Goal: Task Accomplishment & Management: Manage account settings

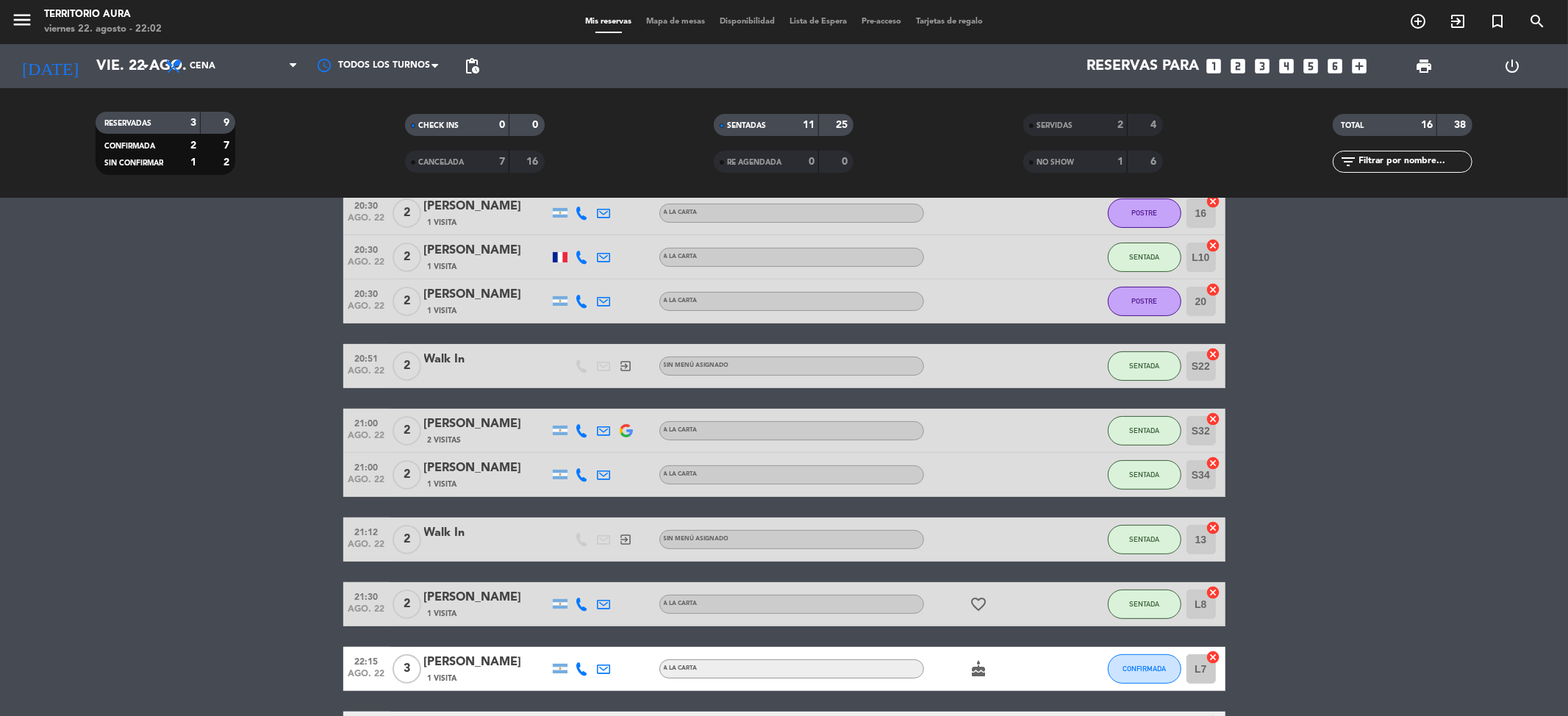
scroll to position [262, 0]
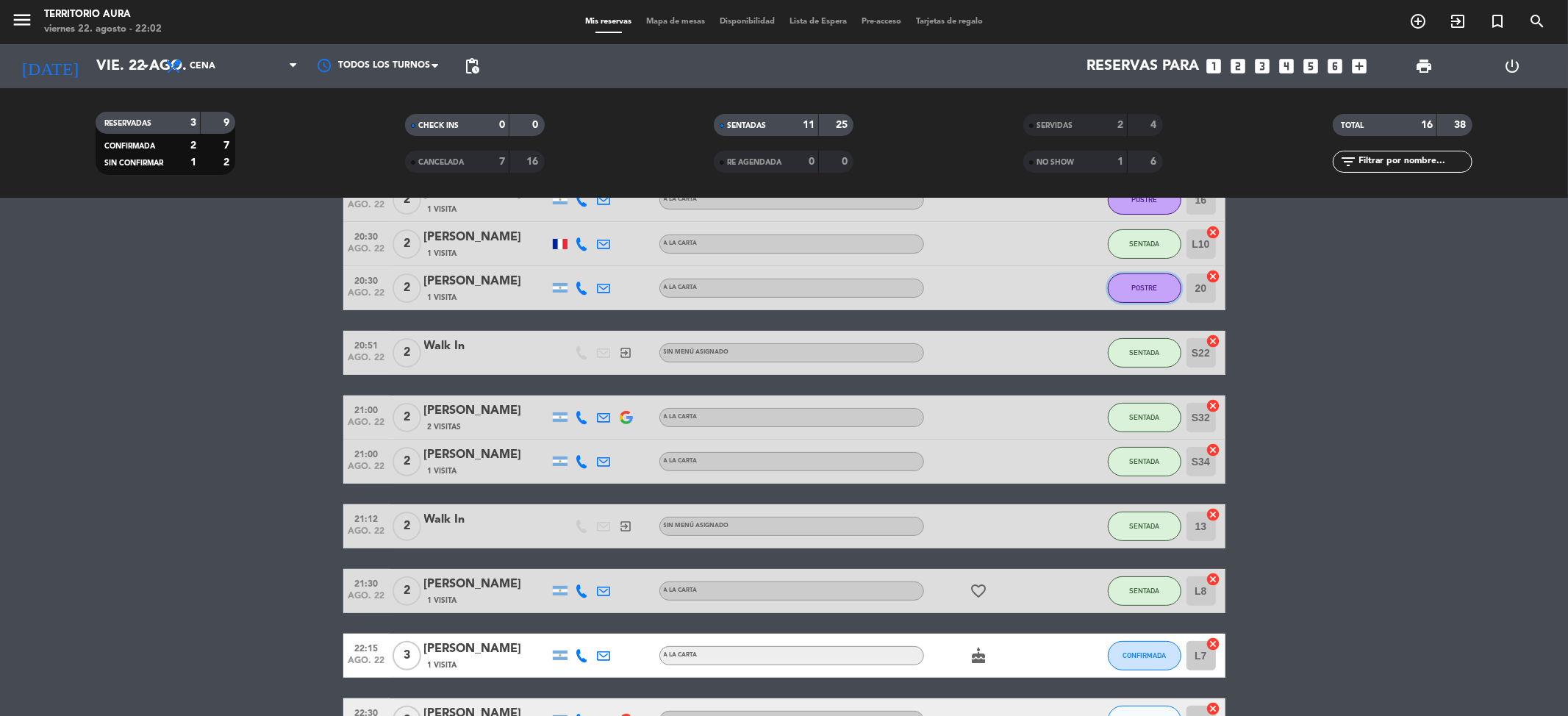
click at [1130, 295] on button "POSTRE" at bounding box center [1145, 288] width 74 height 29
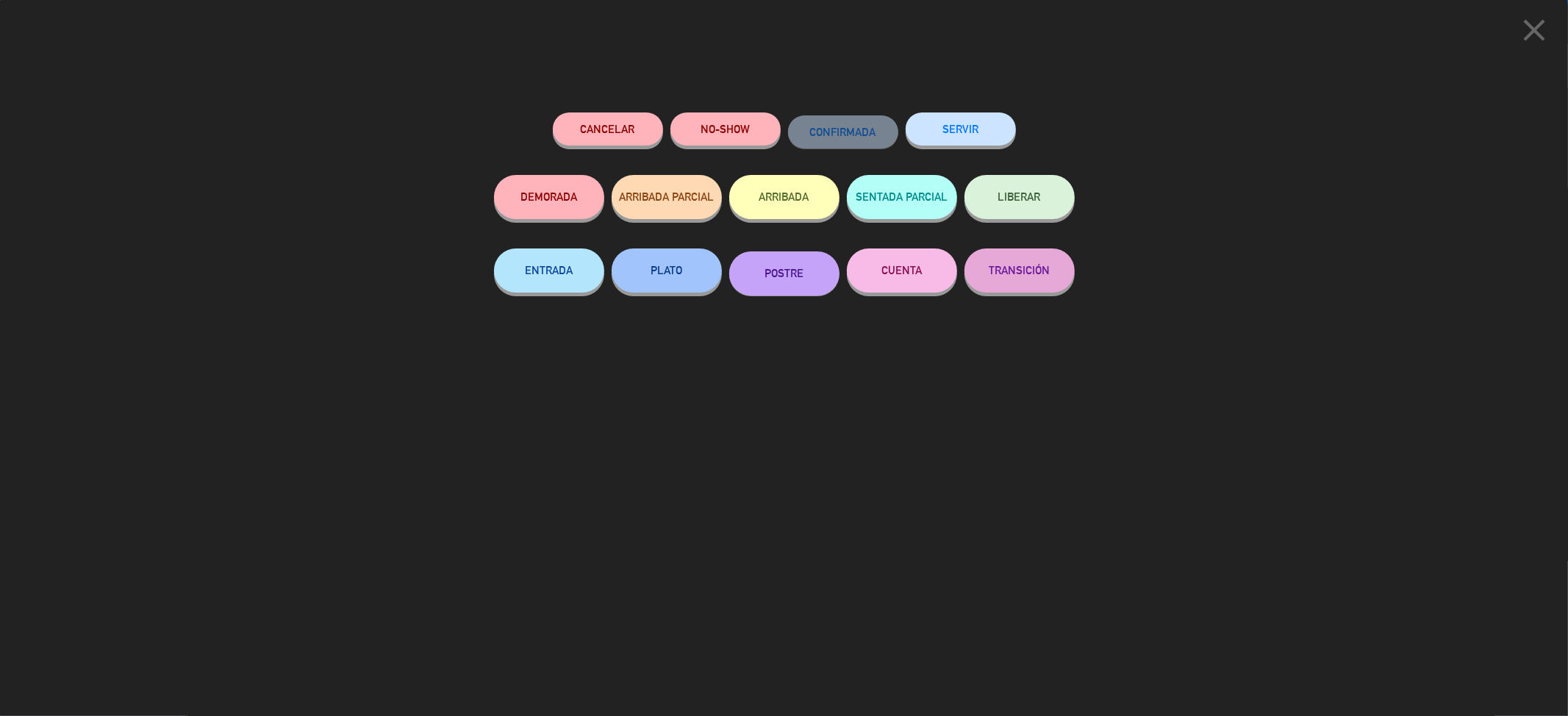
click at [904, 278] on button "CUENTA" at bounding box center [902, 270] width 111 height 44
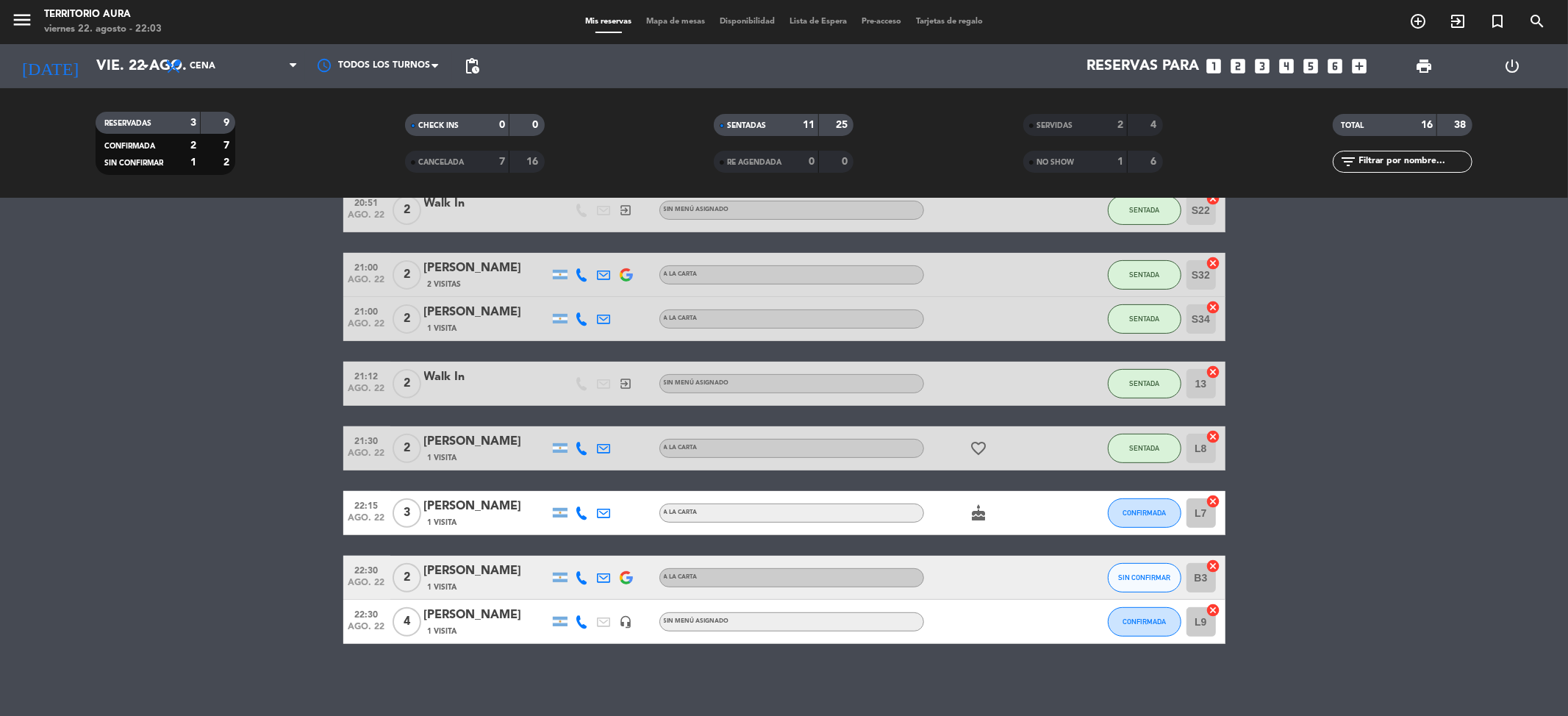
scroll to position [275, 0]
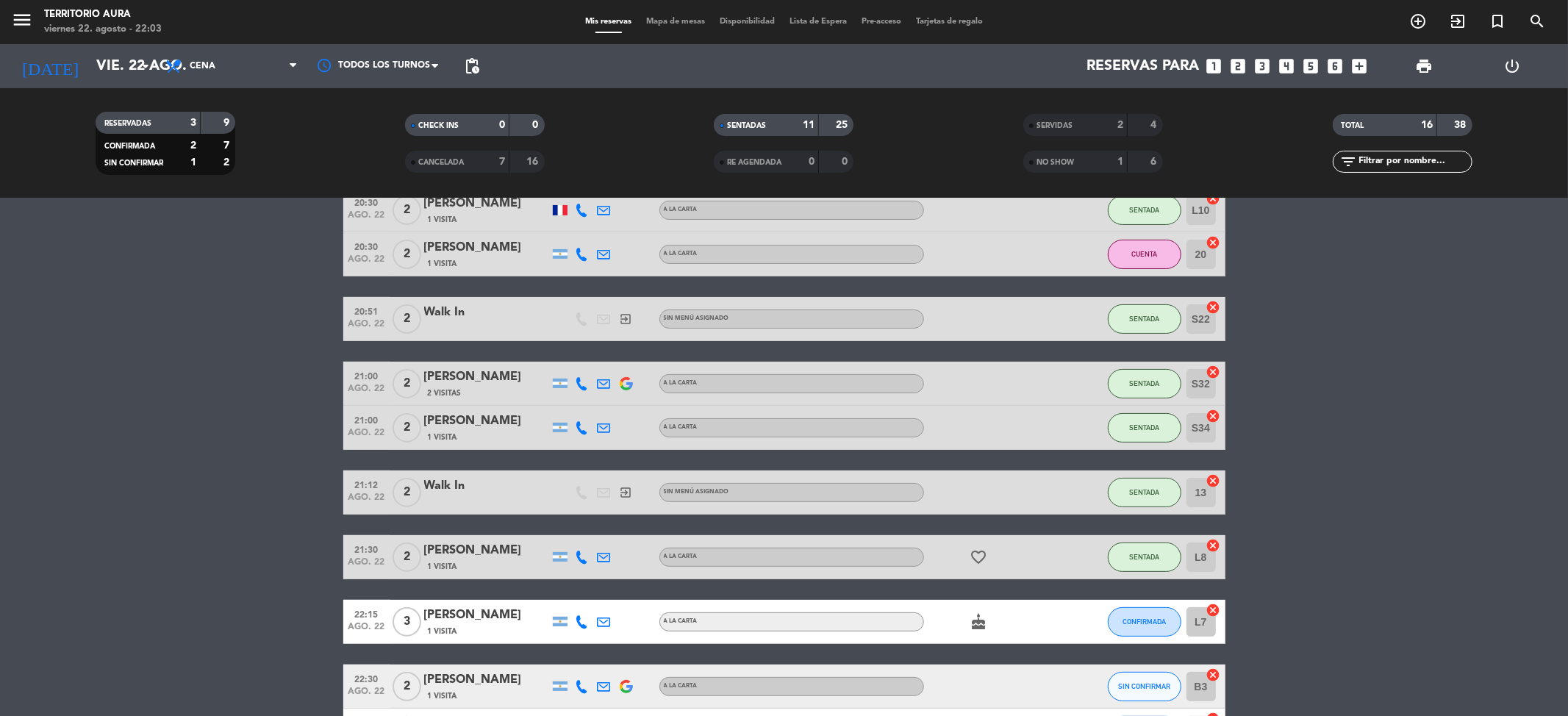
click at [1140, 375] on div "20:01 [DATE] 2 Walk In exit_to_app Sin menú asignado SENTADA S30 cancel 20:15 […" at bounding box center [785, 361] width 882 height 782
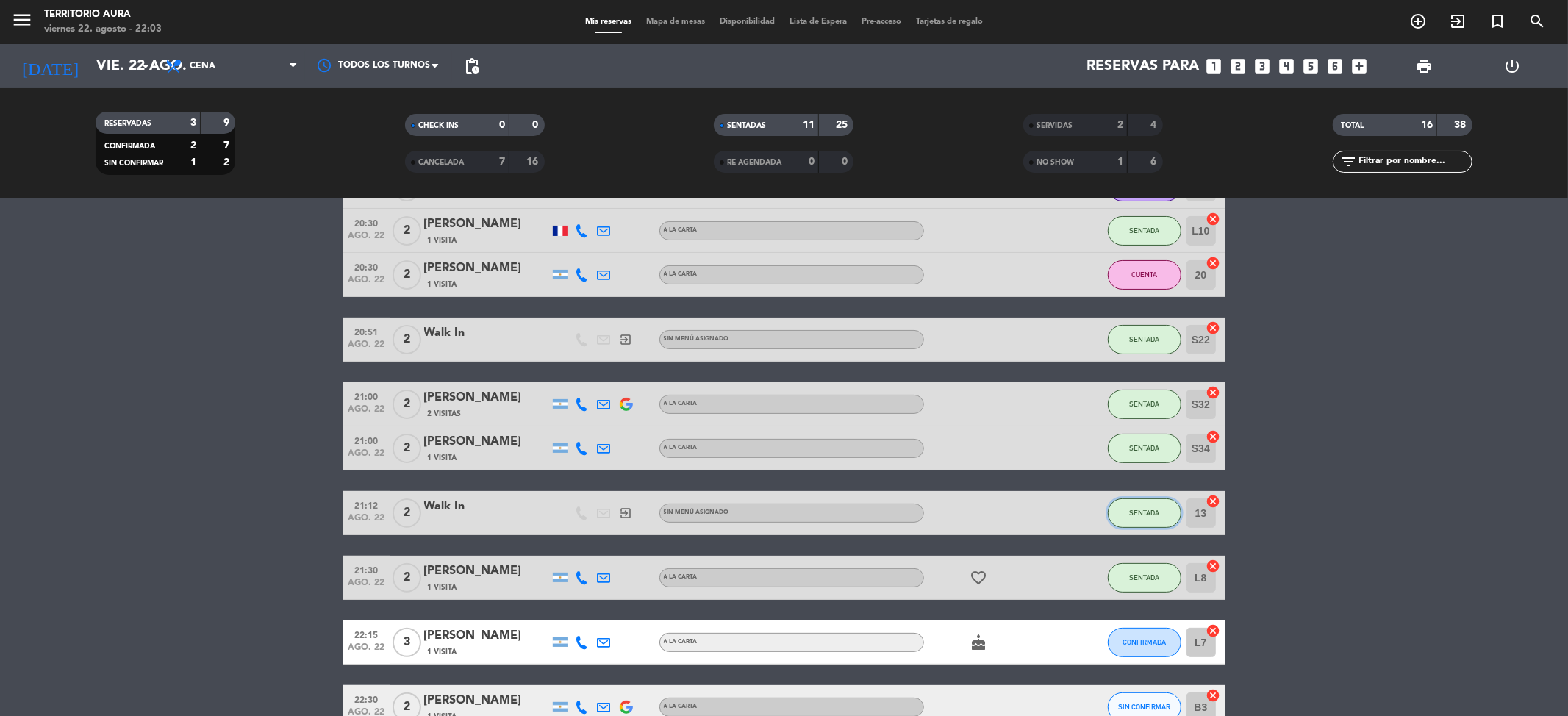
click at [1127, 511] on button "SENTADA" at bounding box center [1145, 513] width 74 height 29
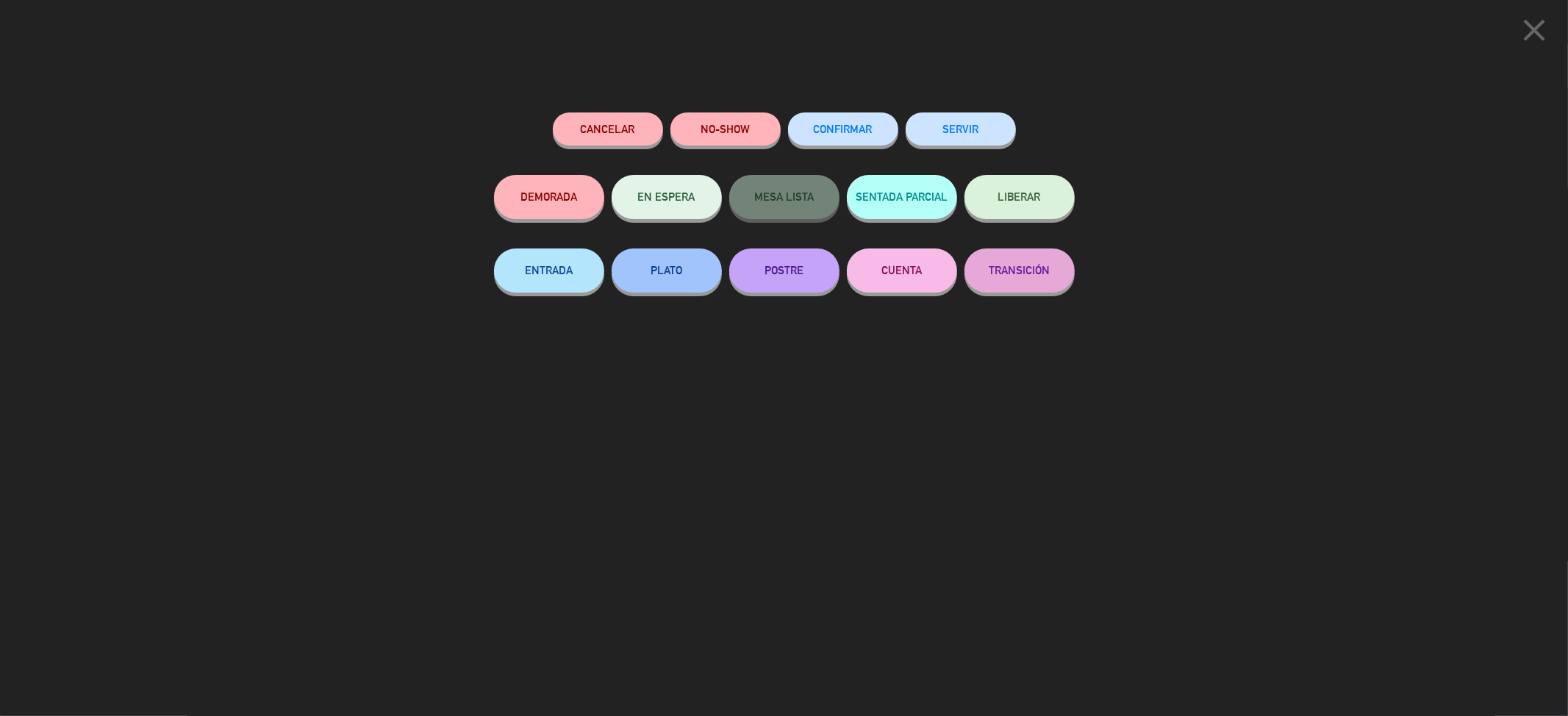
click at [925, 133] on button "SERVIR" at bounding box center [961, 128] width 111 height 33
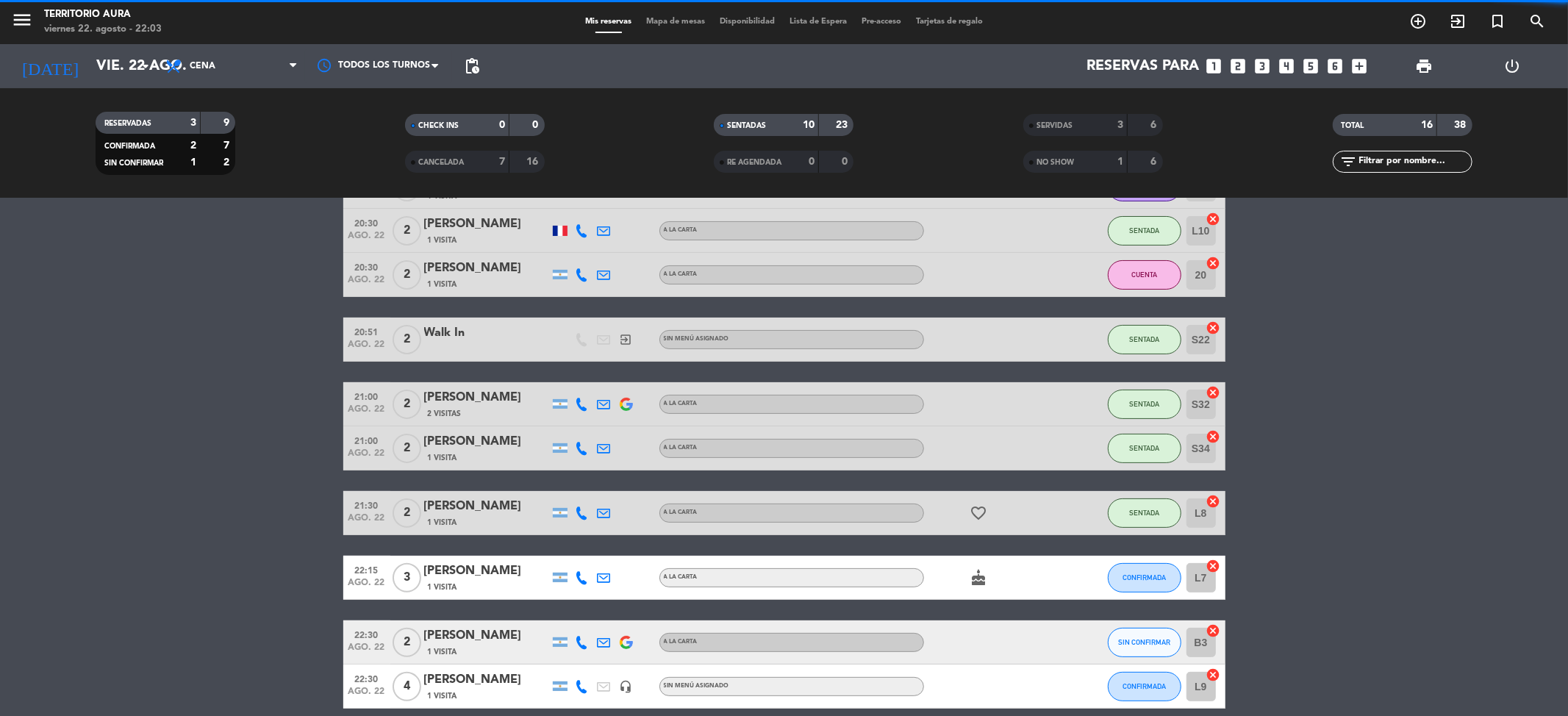
click at [1324, 564] on bookings-row "20:01 [DATE] 2 Walk In exit_to_app Sin menú asignado SENTADA S30 cancel 20:15 […" at bounding box center [784, 350] width 1568 height 718
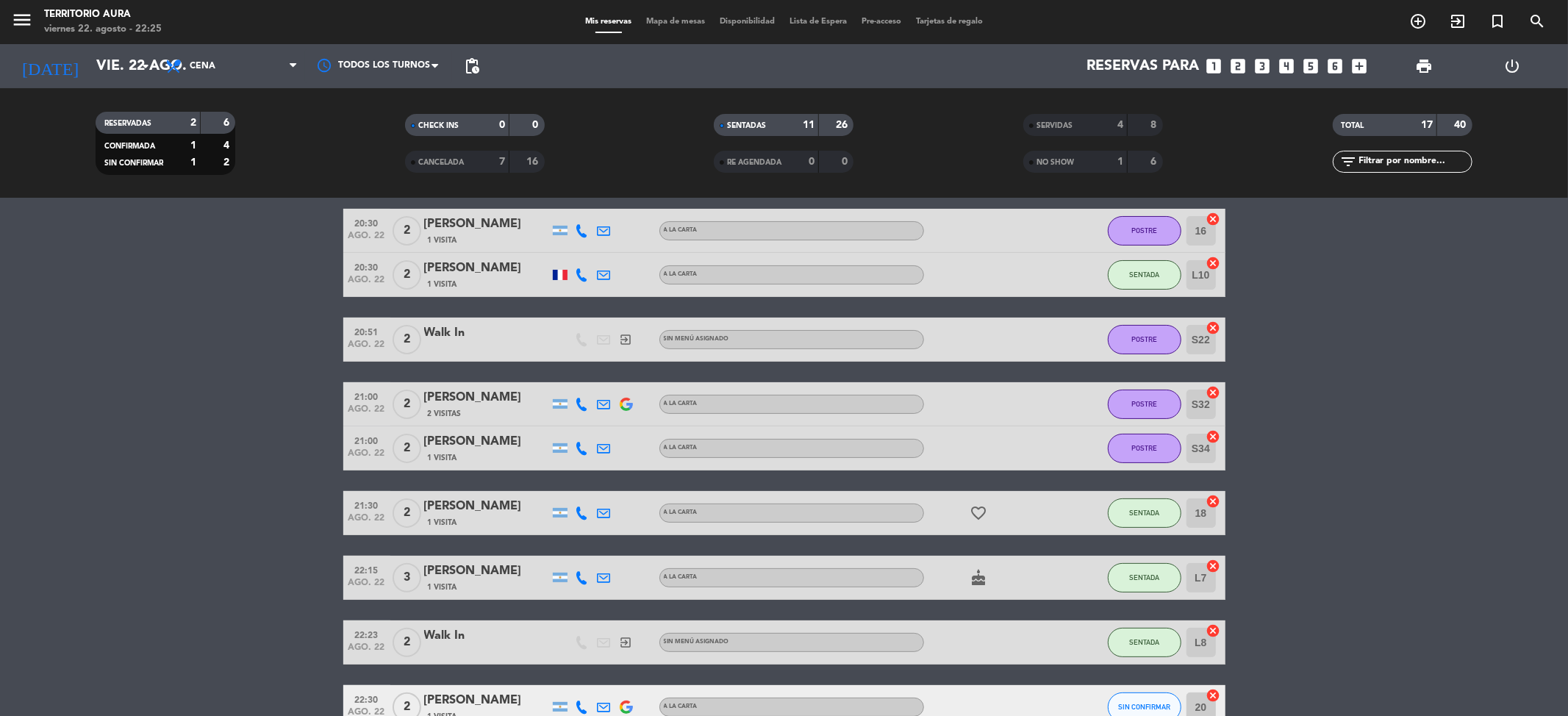
scroll to position [361, 0]
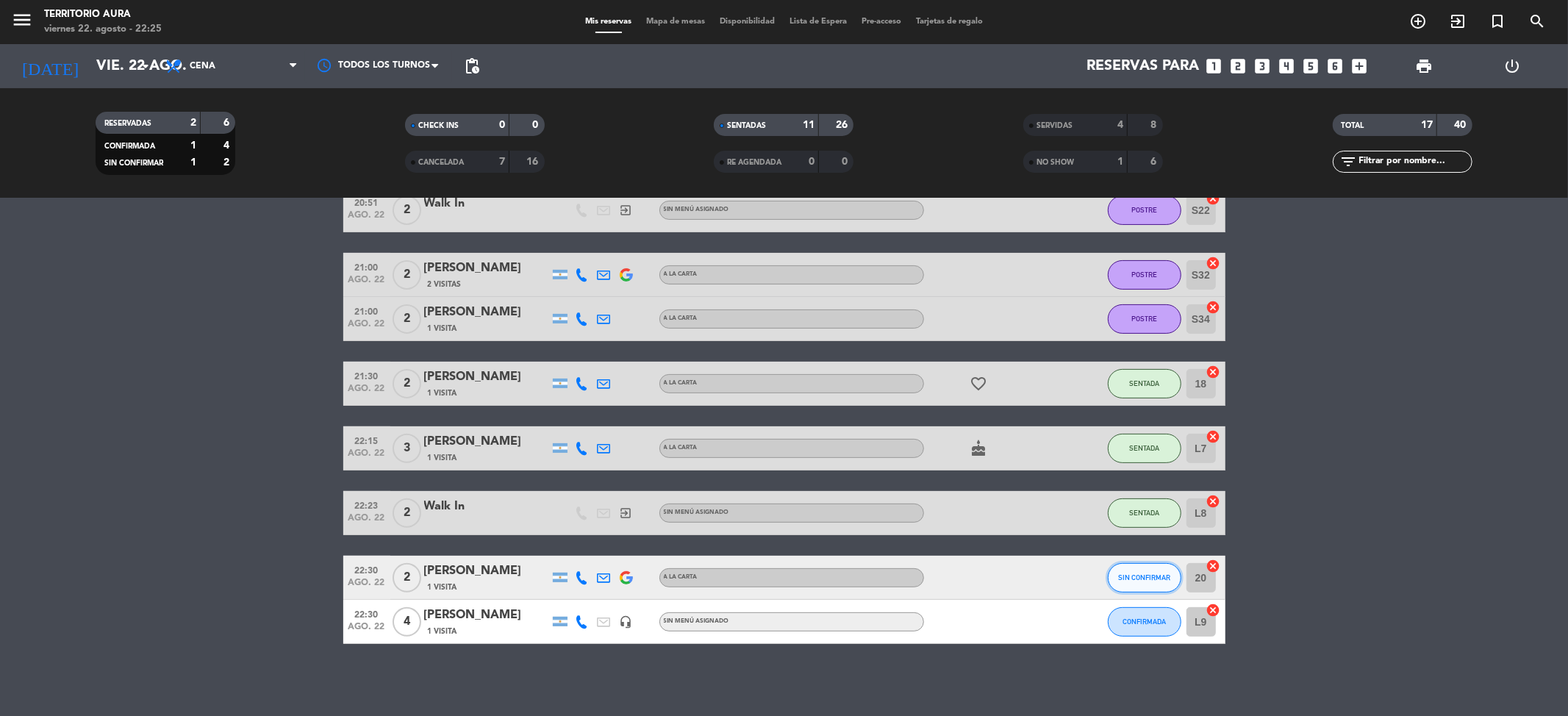
click at [1124, 575] on span "SIN CONFIRMAR" at bounding box center [1145, 578] width 52 height 8
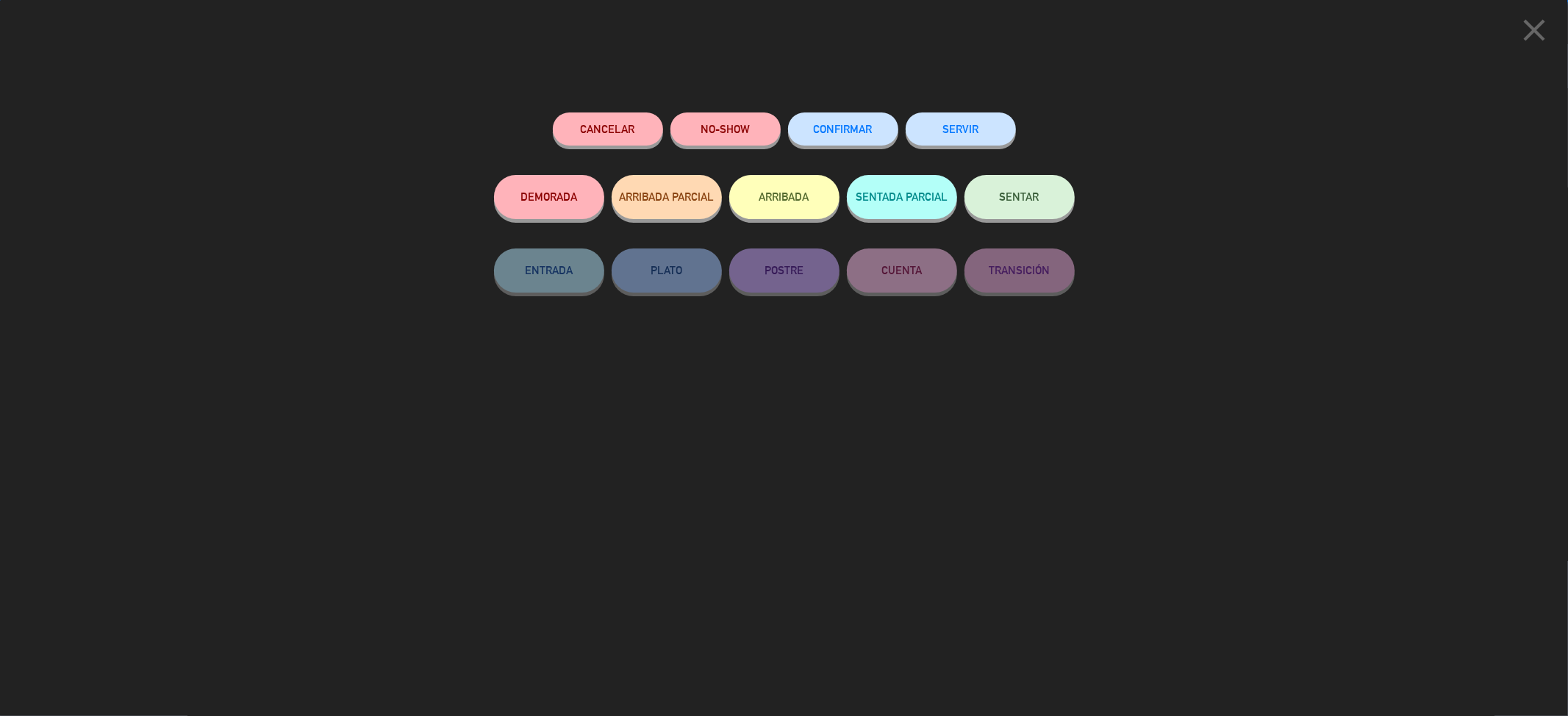
click at [605, 113] on div "Cancelar" at bounding box center [608, 143] width 111 height 63
click at [601, 131] on button "Cancelar" at bounding box center [608, 128] width 111 height 33
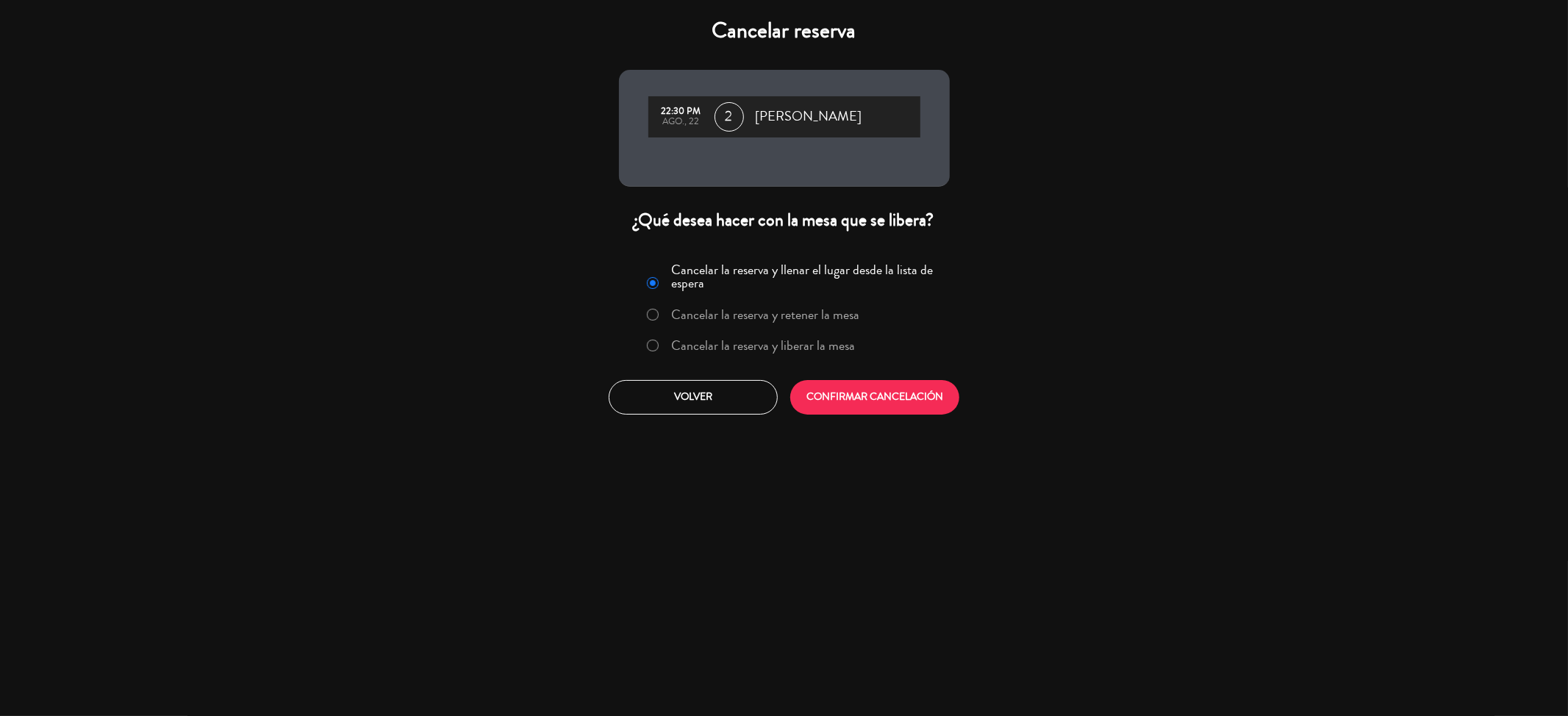
click at [802, 345] on label "Cancelar la reserva y liberar la mesa" at bounding box center [763, 345] width 184 height 13
click at [836, 397] on button "CONFIRMAR CANCELACIÓN" at bounding box center [875, 397] width 169 height 34
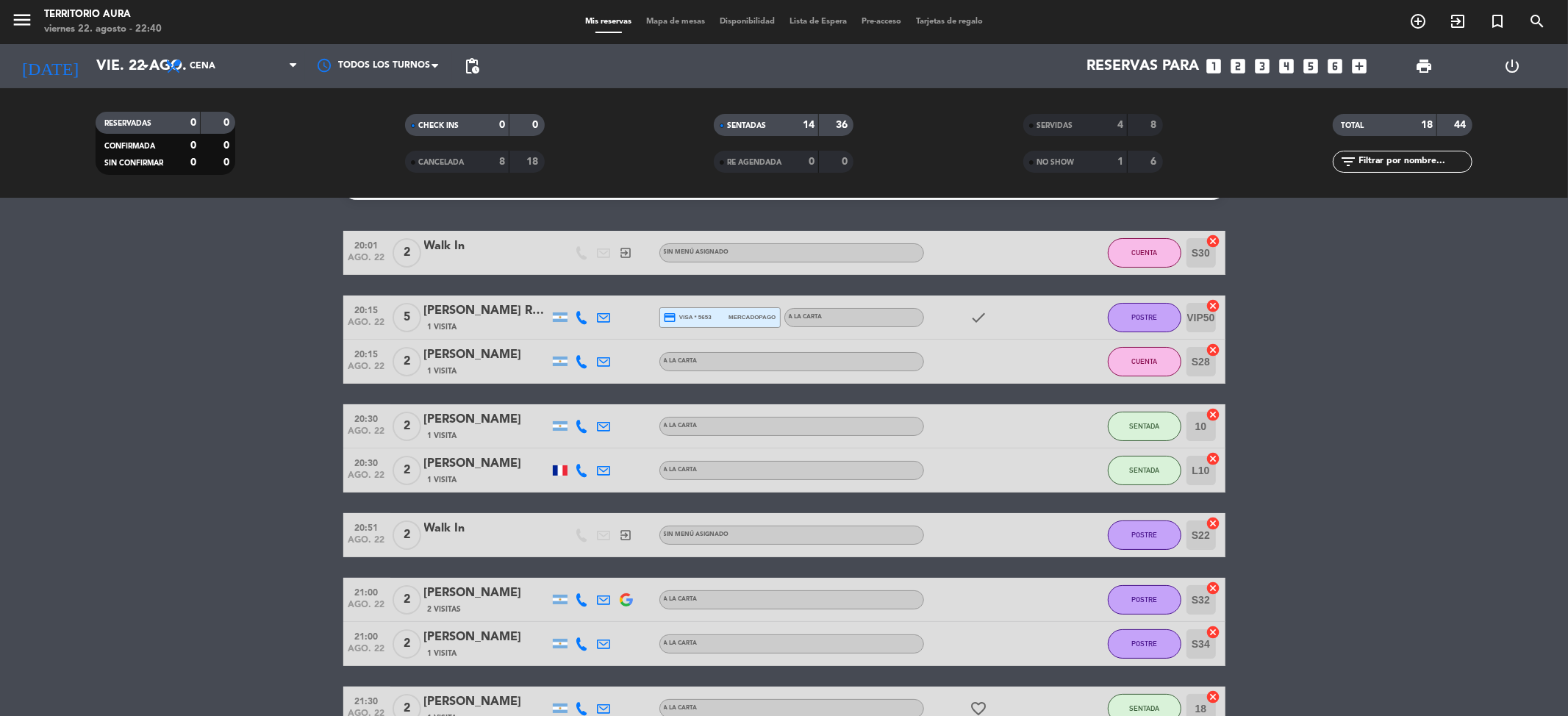
scroll to position [0, 0]
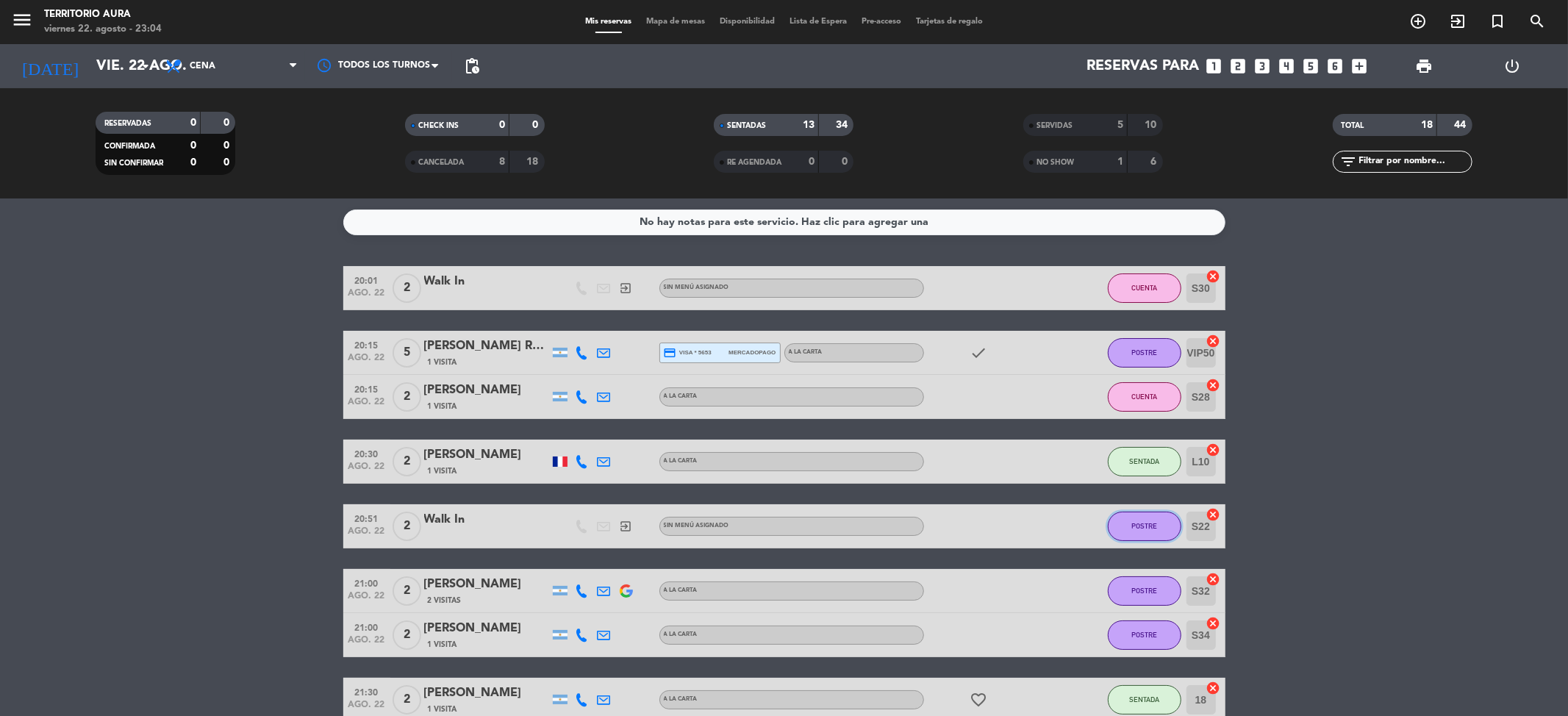
click at [1151, 525] on span "POSTRE" at bounding box center [1145, 527] width 26 height 8
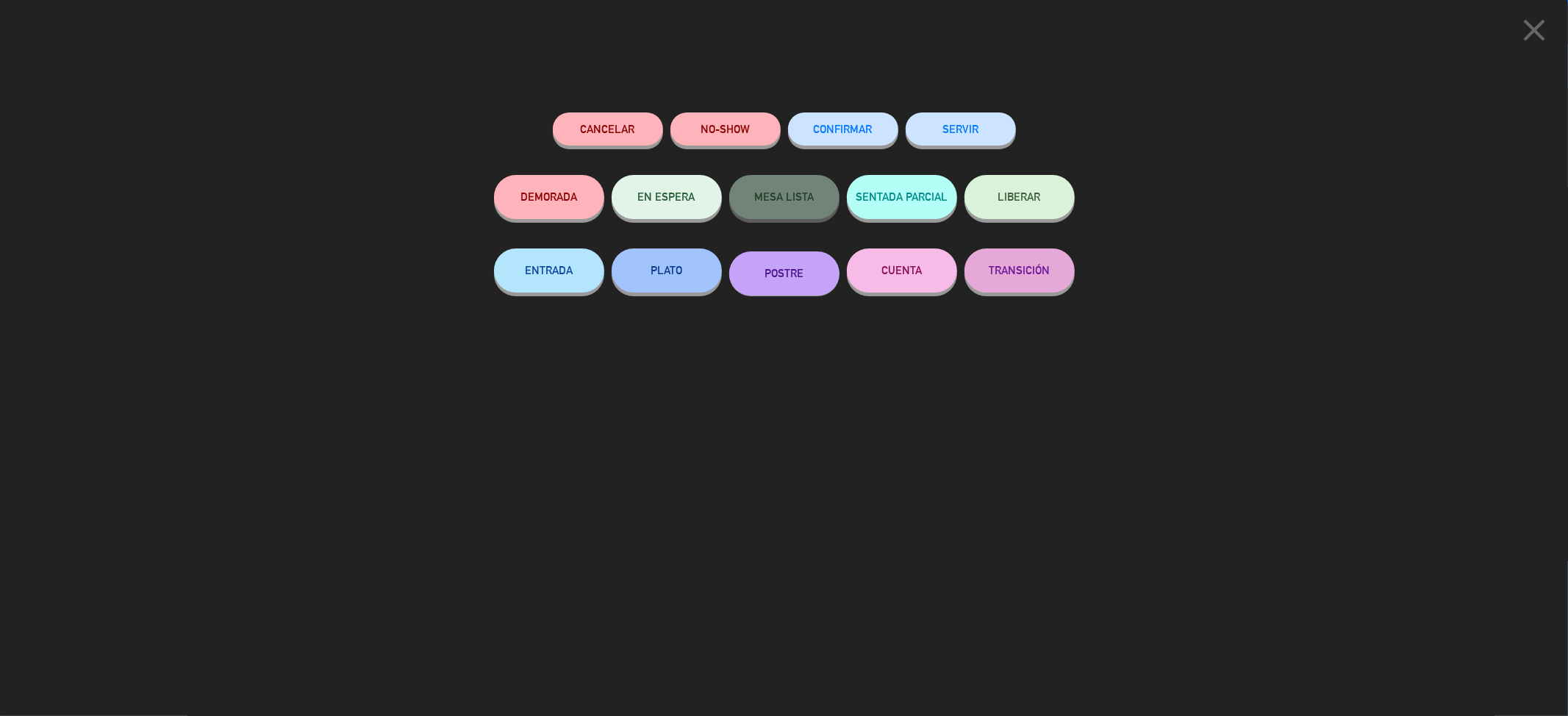
click at [959, 133] on button "SERVIR" at bounding box center [961, 128] width 111 height 33
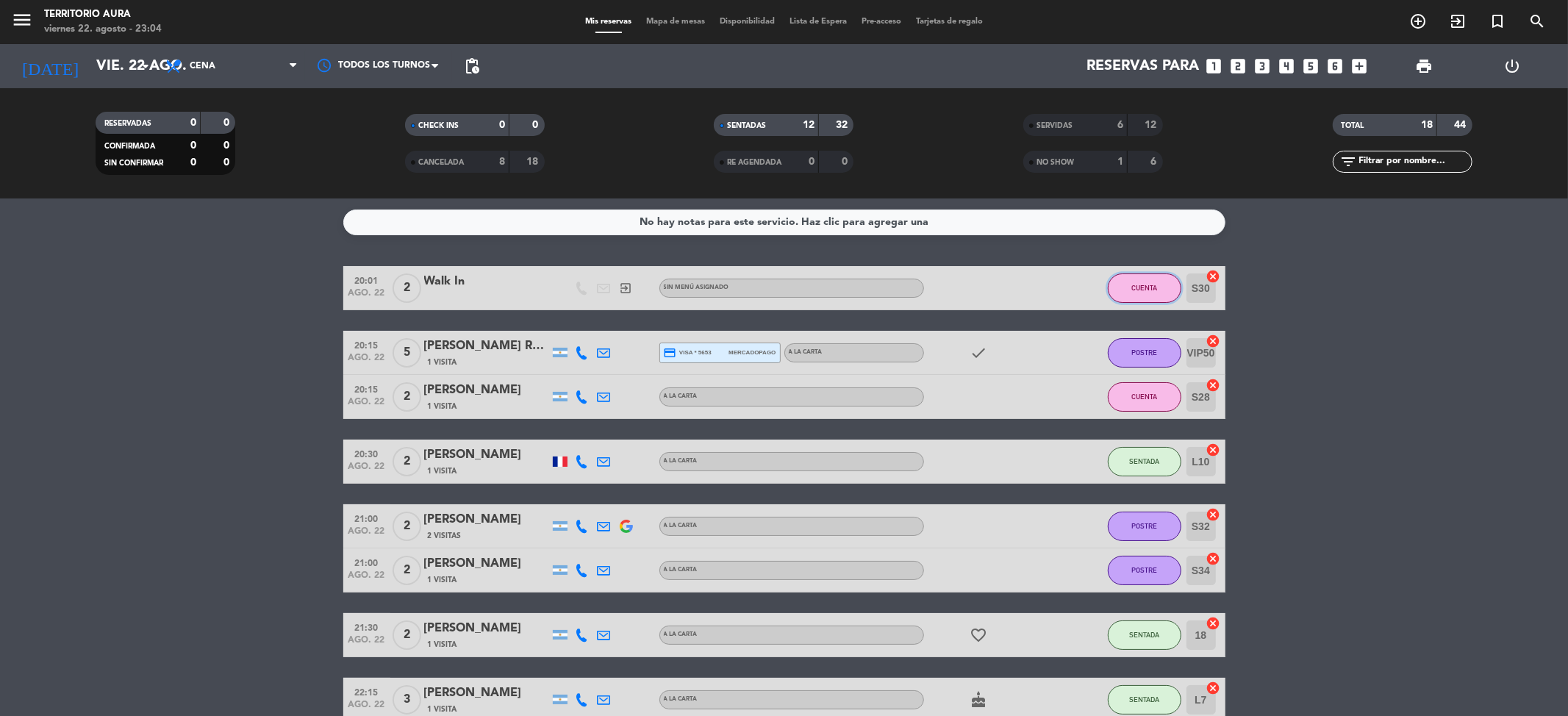
click at [1157, 281] on button "CUENTA" at bounding box center [1145, 288] width 74 height 29
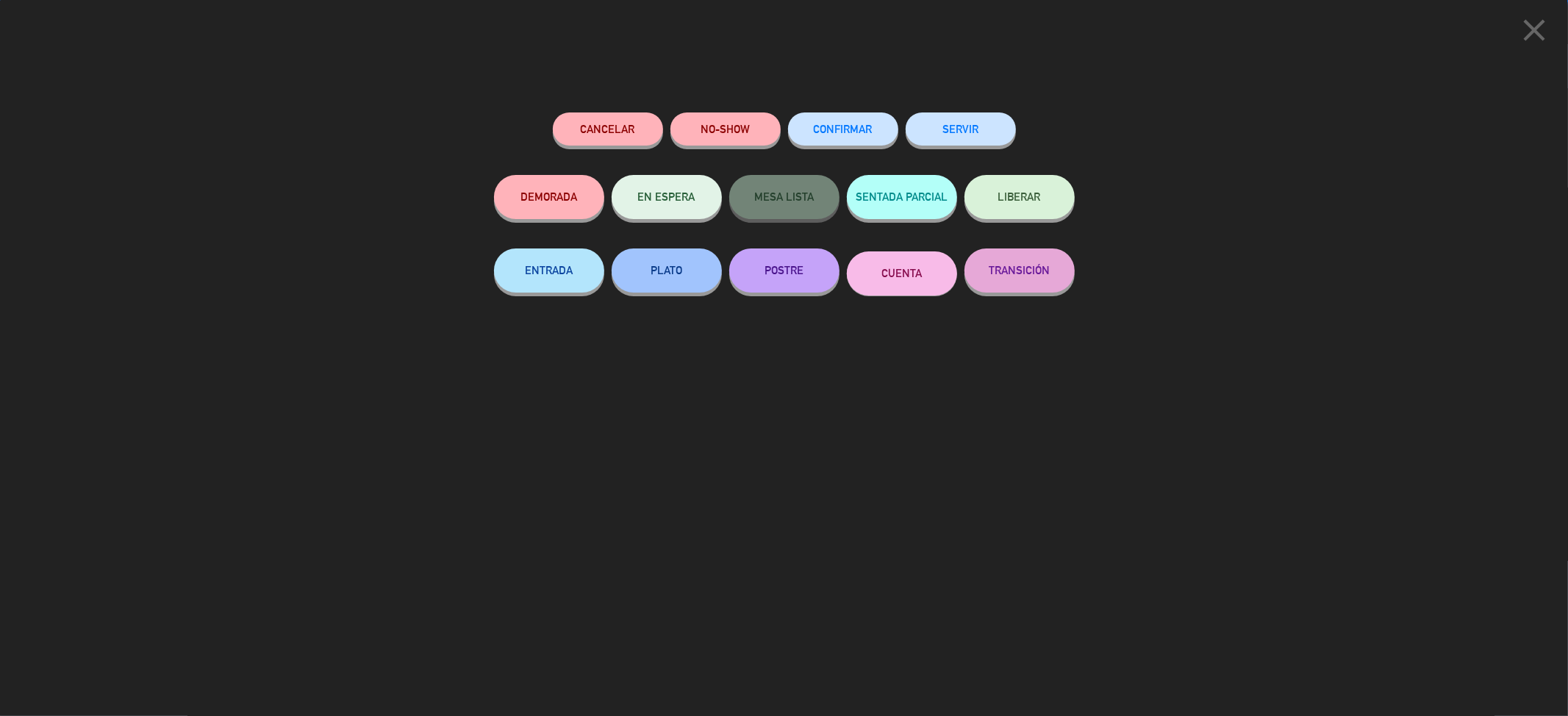
click at [944, 140] on button "SERVIR" at bounding box center [961, 128] width 111 height 33
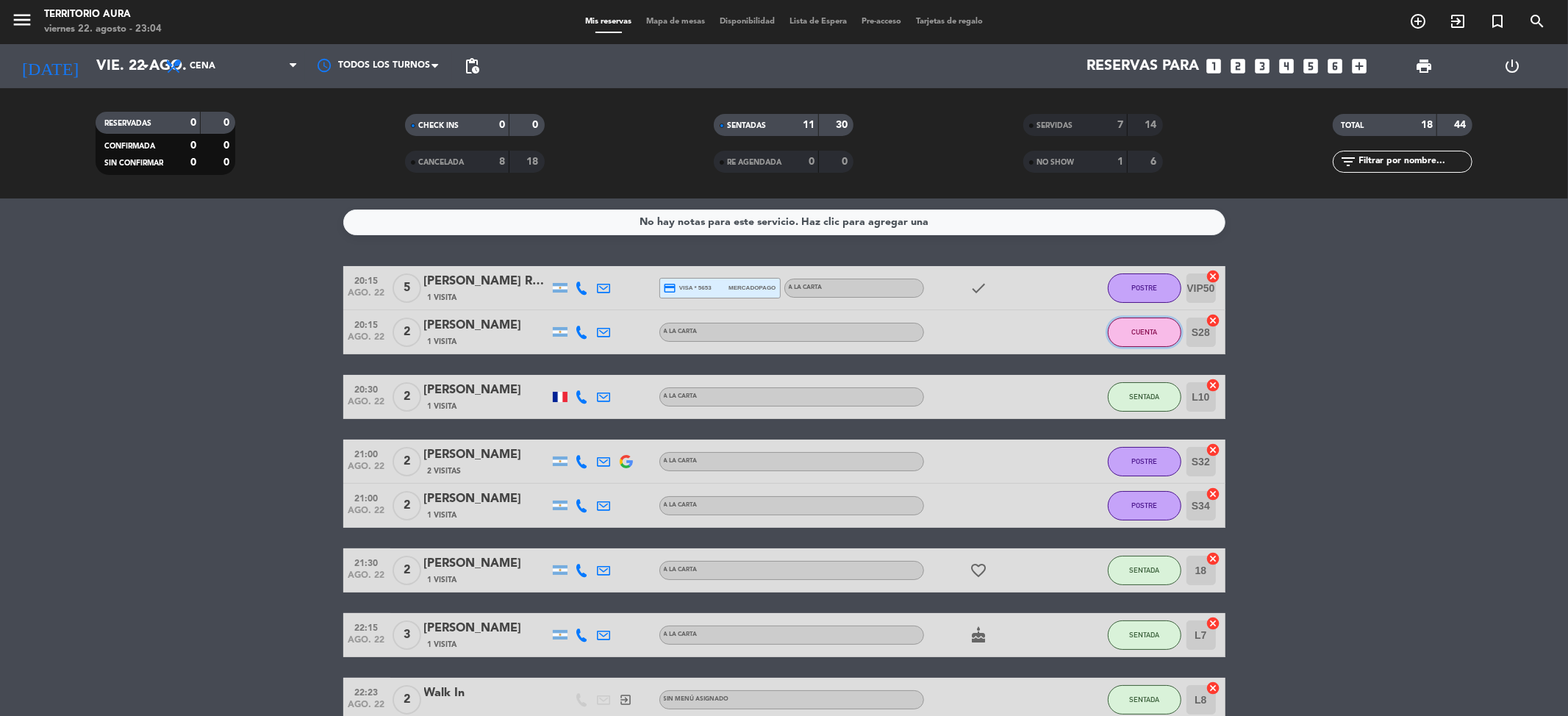
click at [1160, 332] on button "CUENTA" at bounding box center [1145, 332] width 74 height 29
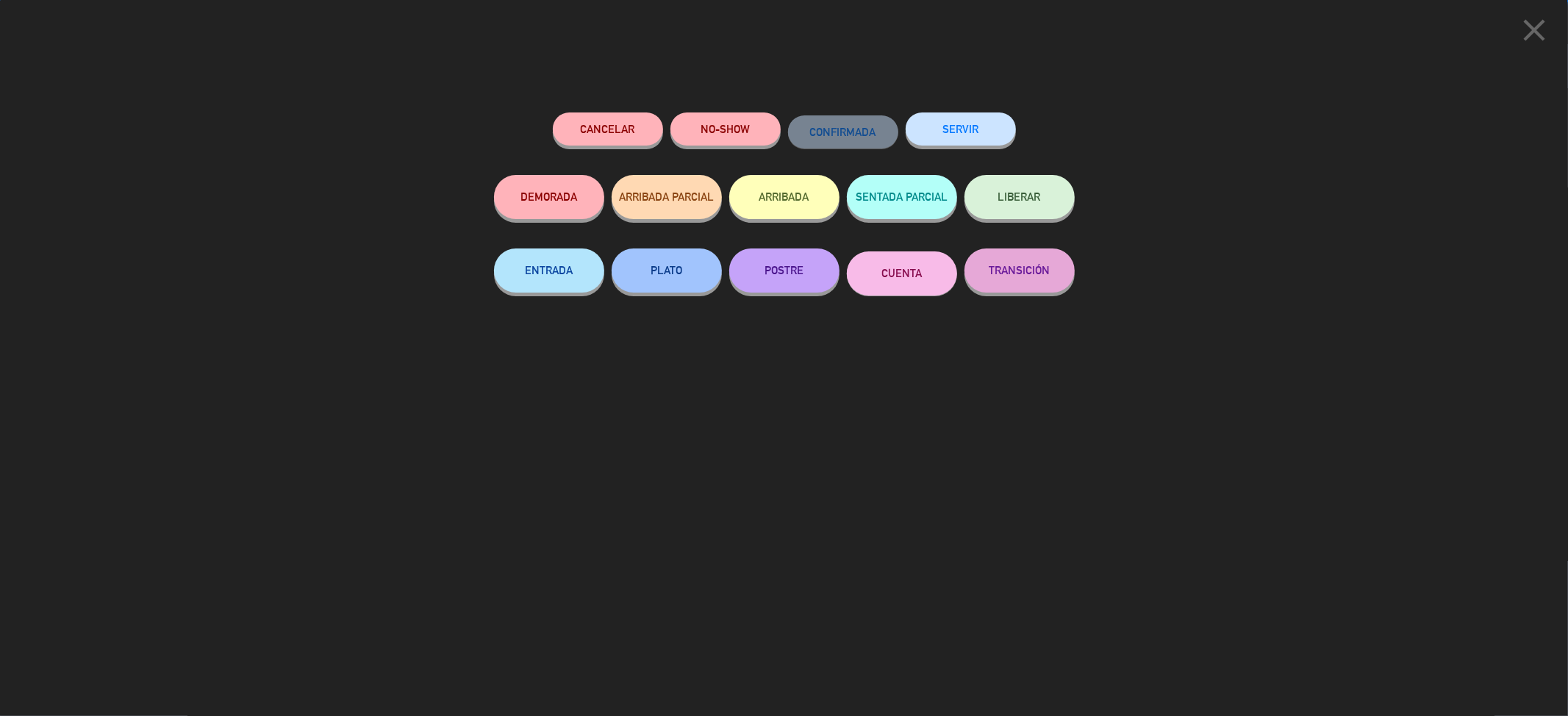
click at [958, 133] on button "SERVIR" at bounding box center [961, 128] width 111 height 33
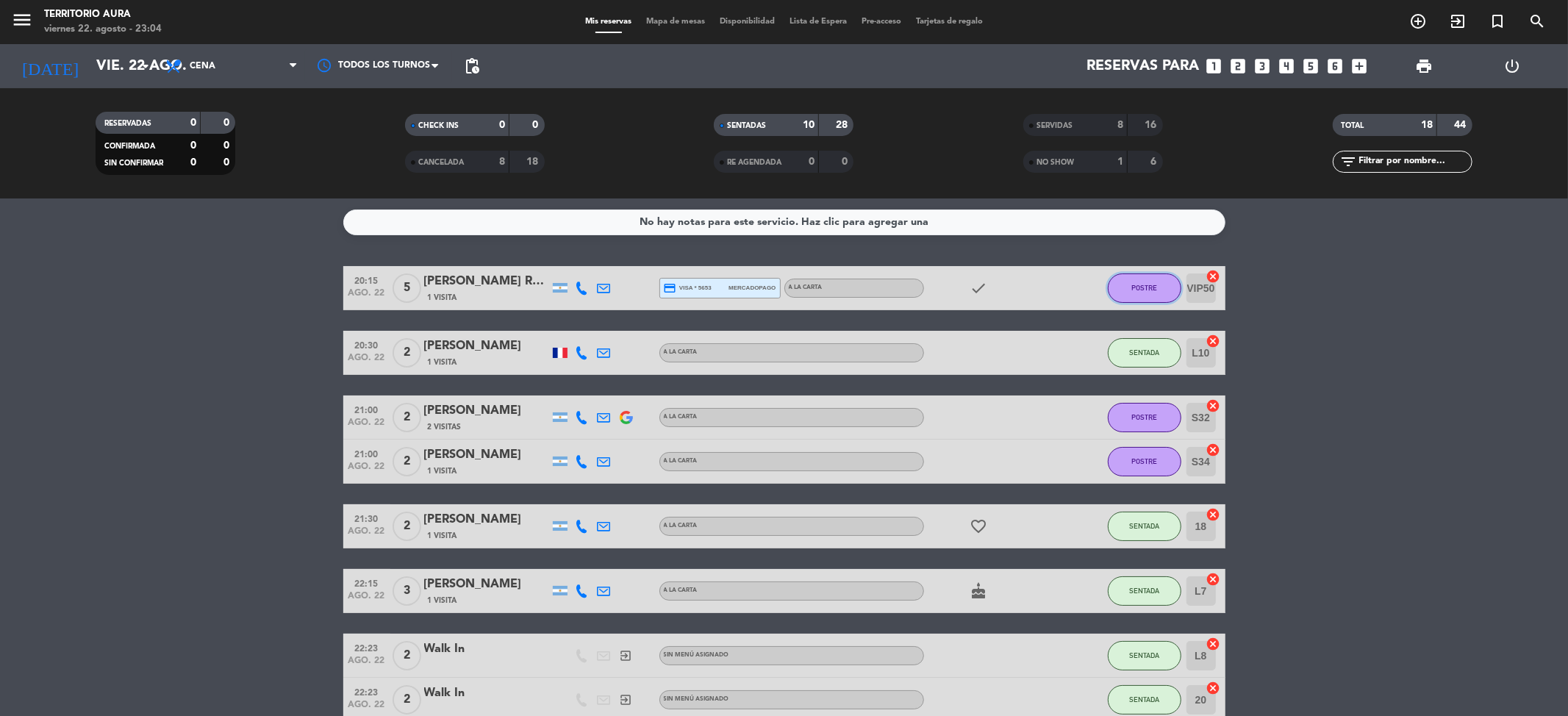
click at [1136, 278] on button "POSTRE" at bounding box center [1145, 288] width 74 height 29
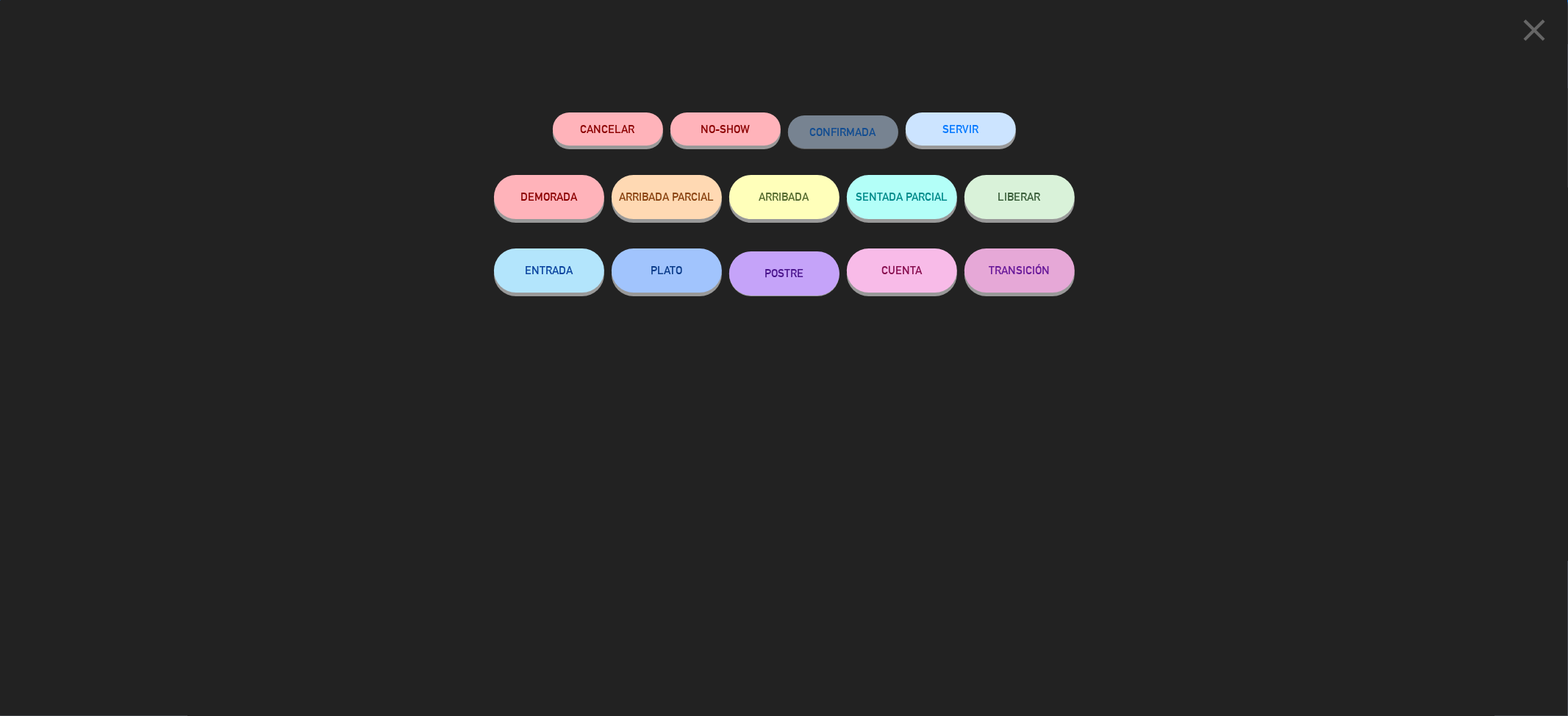
click at [893, 268] on button "CUENTA" at bounding box center [902, 270] width 111 height 44
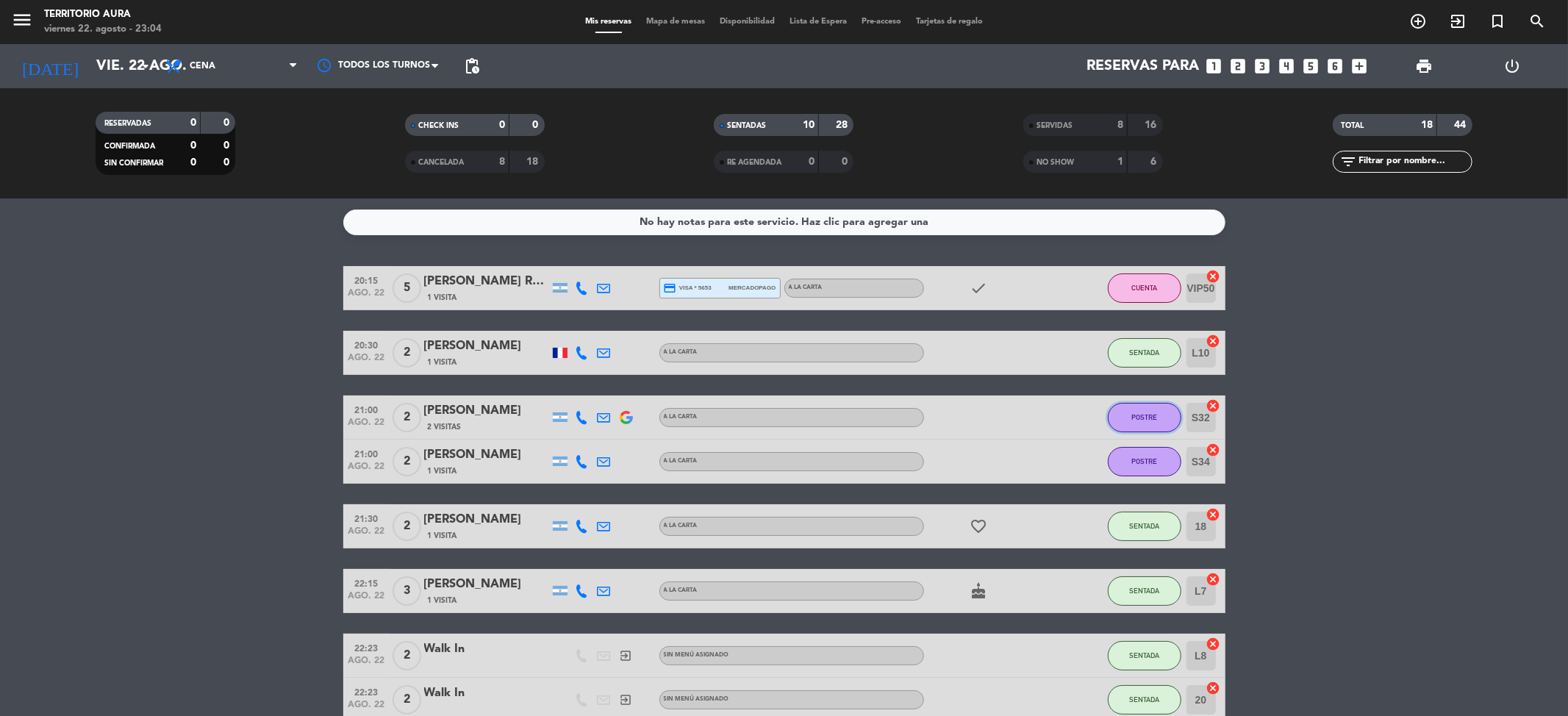
click at [1163, 421] on button "POSTRE" at bounding box center [1145, 418] width 74 height 29
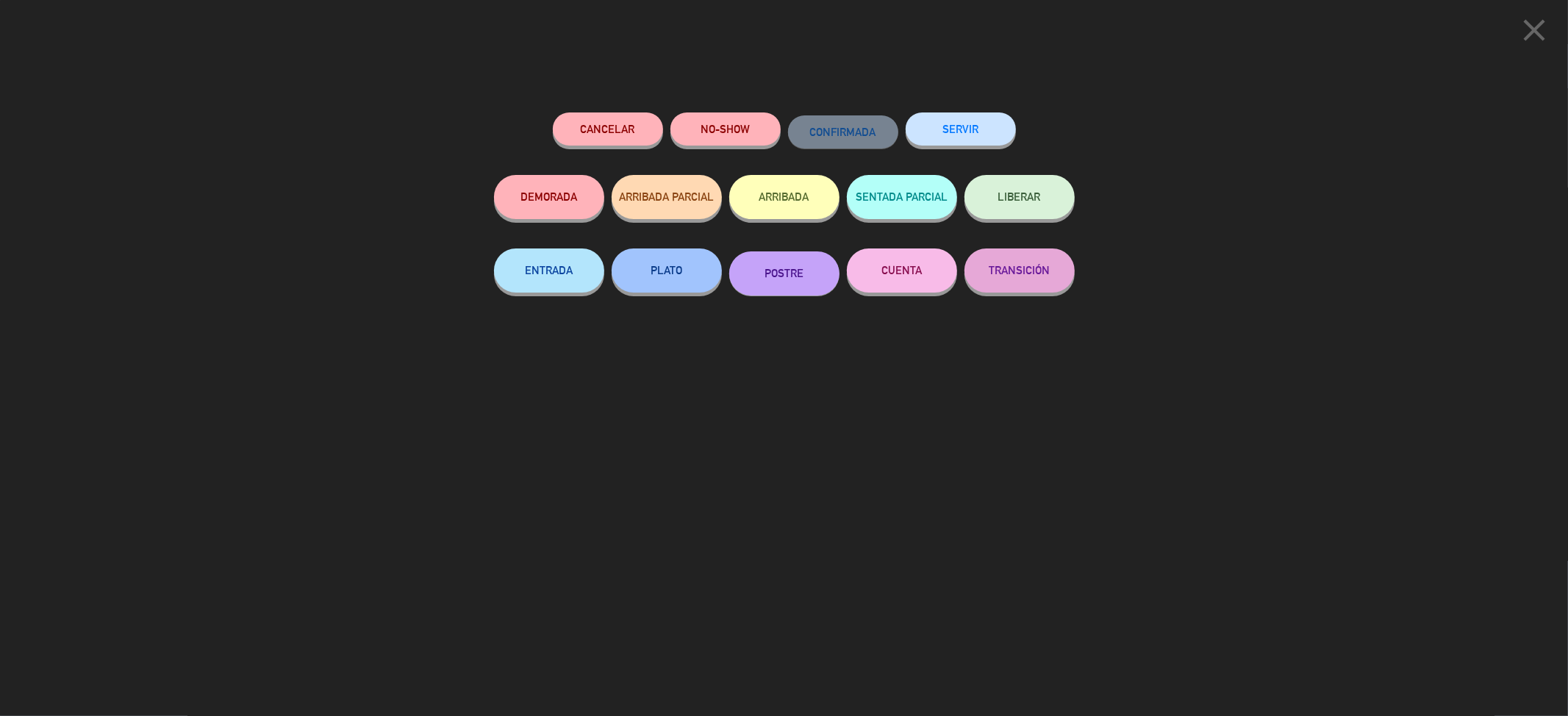
click at [935, 118] on button "SERVIR" at bounding box center [961, 128] width 111 height 33
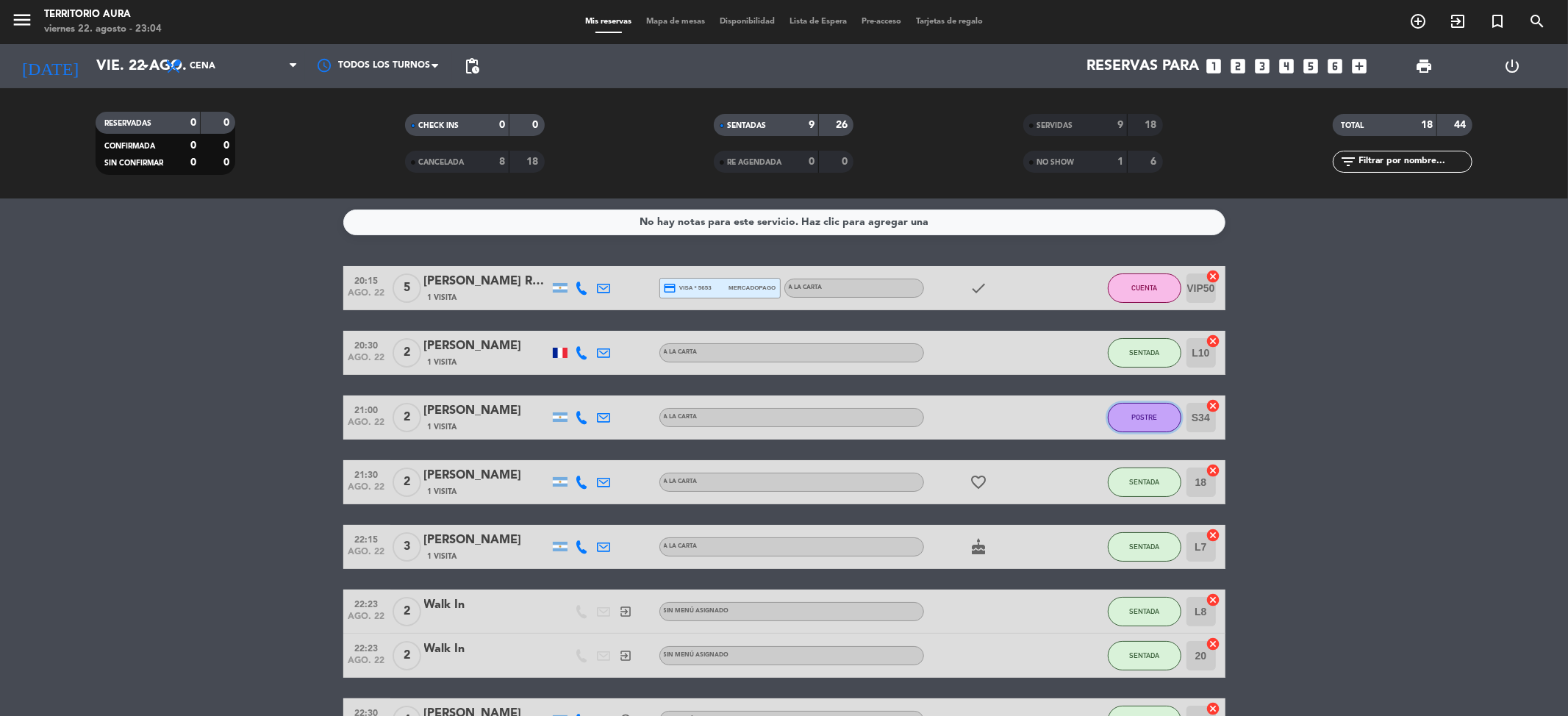
click at [1165, 423] on button "POSTRE" at bounding box center [1145, 418] width 74 height 29
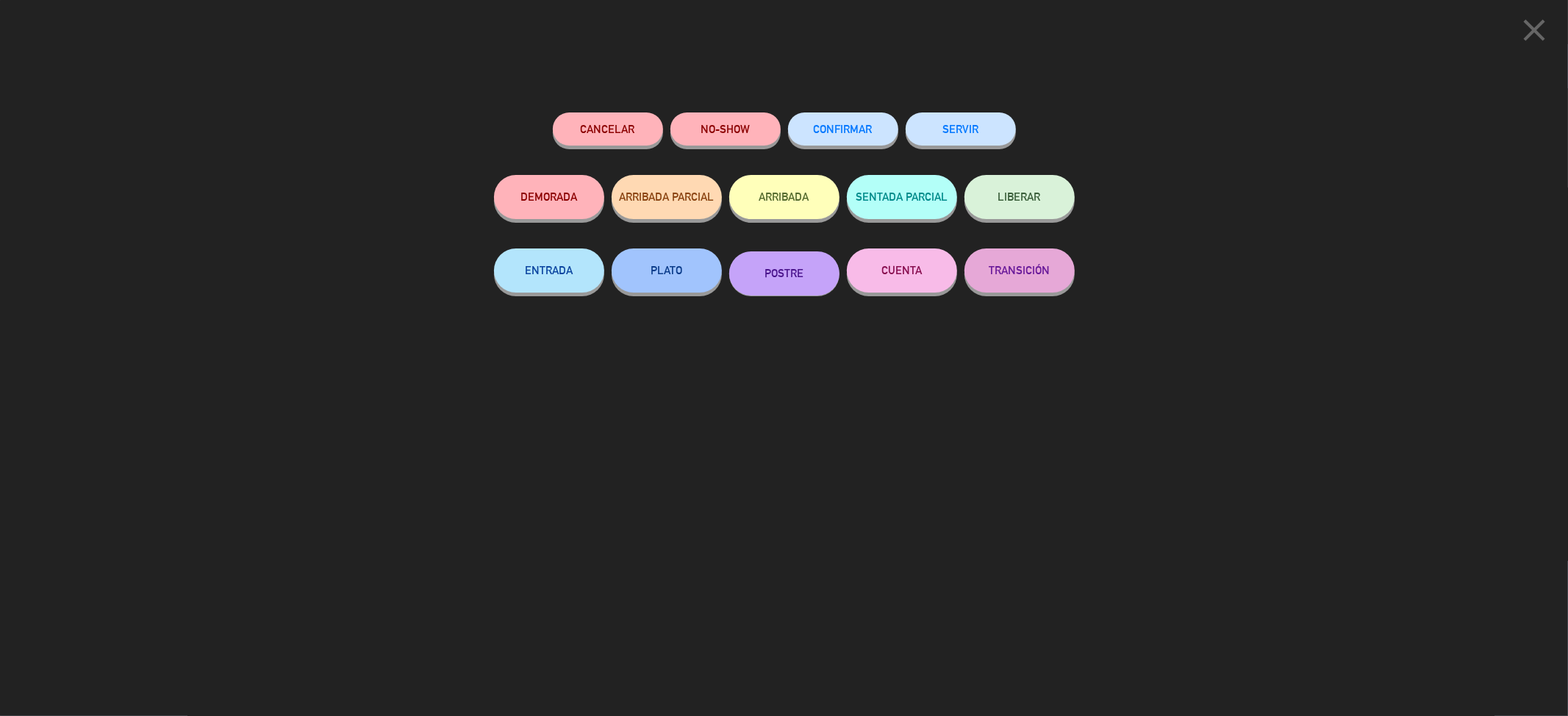
click at [945, 136] on button "SERVIR" at bounding box center [961, 128] width 111 height 33
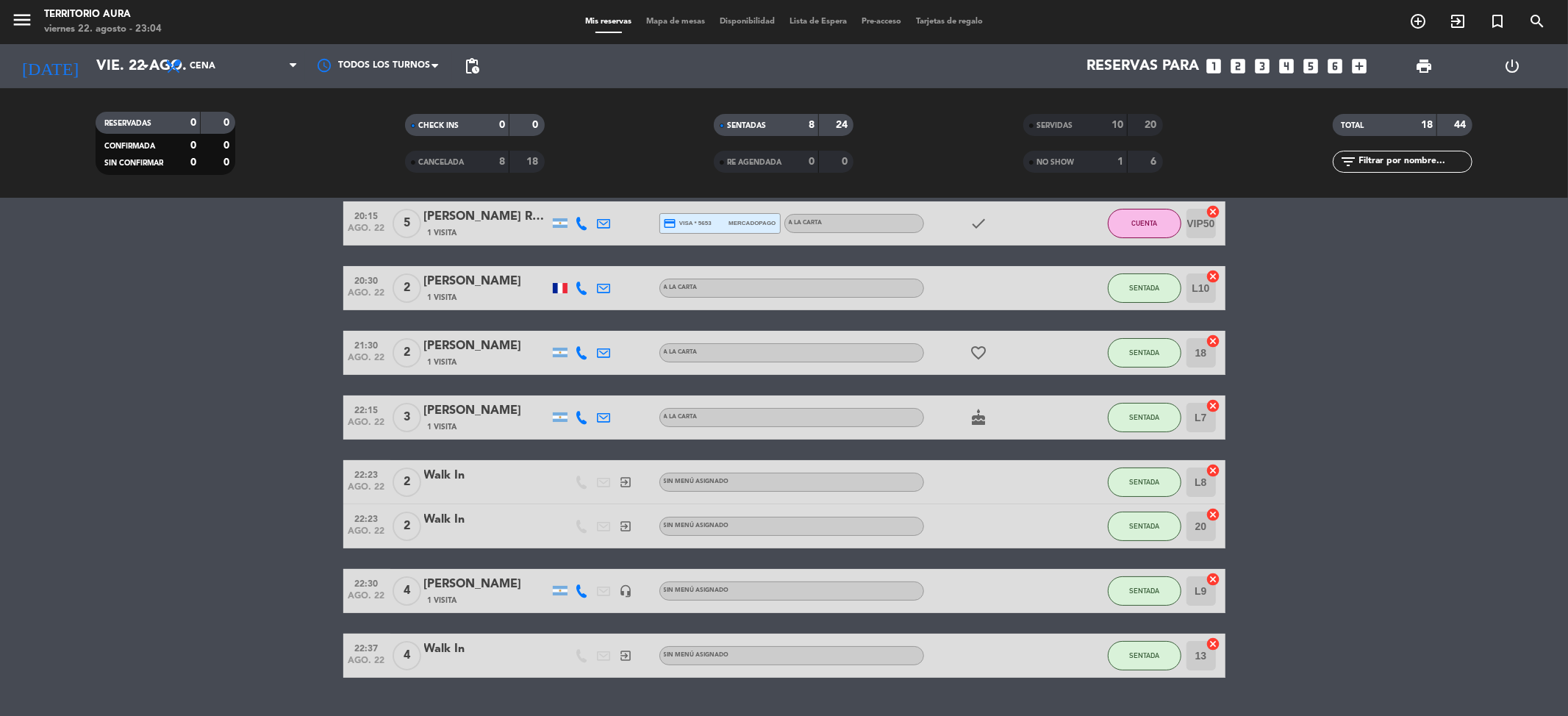
scroll to position [99, 0]
